Goal: Task Accomplishment & Management: Use online tool/utility

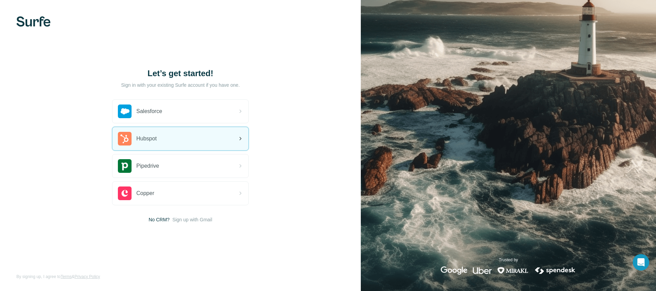
drag, startPoint x: 211, startPoint y: 147, endPoint x: 216, endPoint y: 146, distance: 4.5
click at [211, 147] on div "Hubspot" at bounding box center [180, 138] width 136 height 23
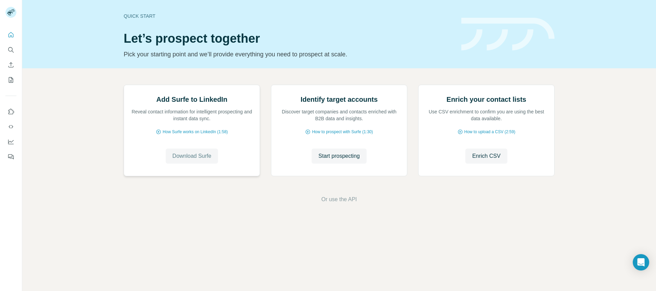
click at [179, 160] on span "Download Surfe" at bounding box center [192, 156] width 39 height 8
click at [194, 135] on span "How Surfe works on LinkedIn (1:58)" at bounding box center [195, 132] width 65 height 6
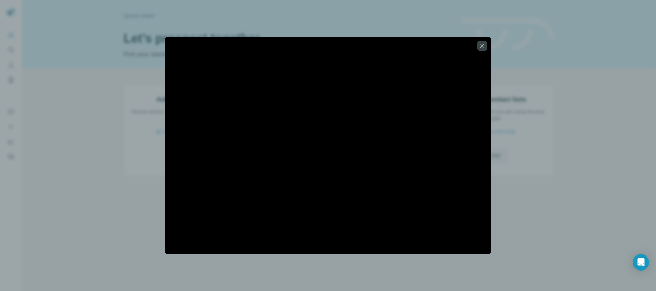
click at [486, 47] on button "button" at bounding box center [482, 46] width 10 height 10
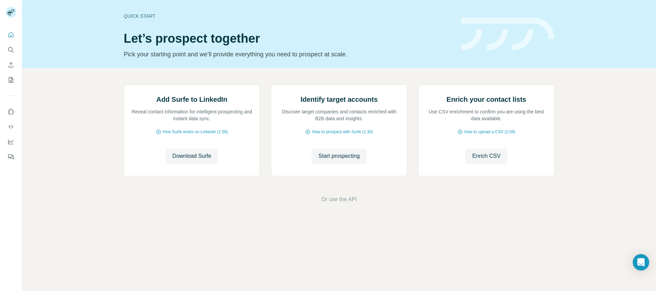
scroll to position [2, 0]
click at [10, 112] on icon "Use Surfe on LinkedIn" at bounding box center [11, 111] width 7 height 7
click at [11, 75] on button "My lists" at bounding box center [10, 80] width 11 height 12
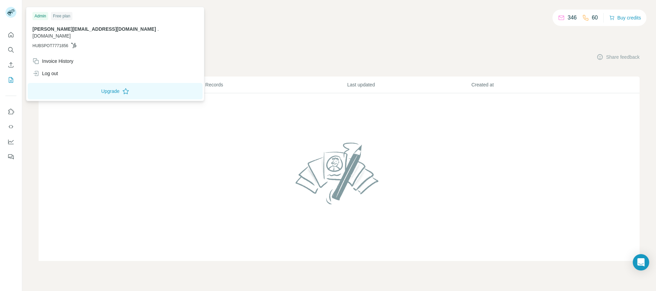
click at [41, 18] on div "Admin" at bounding box center [40, 16] width 16 height 8
click at [11, 14] on rect at bounding box center [10, 12] width 11 height 11
click at [38, 17] on div "Admin" at bounding box center [40, 16] width 16 height 8
click at [55, 58] on div "Invoice History" at bounding box center [52, 61] width 41 height 7
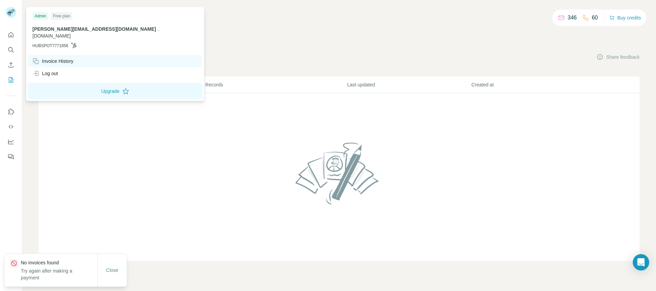
click at [70, 58] on div "Invoice History" at bounding box center [52, 61] width 41 height 7
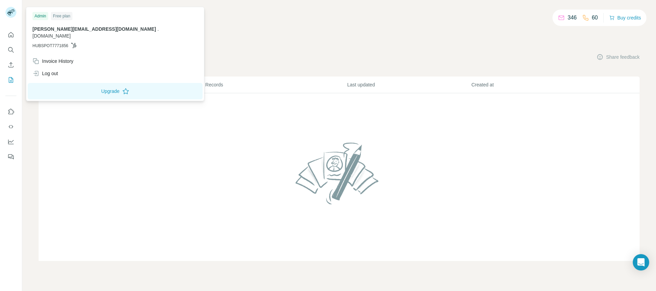
click at [117, 276] on button "Close" at bounding box center [112, 277] width 22 height 12
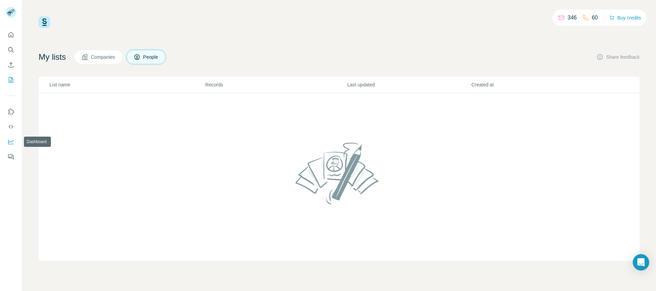
click at [10, 140] on icon "Dashboard" at bounding box center [11, 141] width 7 height 7
